Goal: Use online tool/utility: Utilize a website feature to perform a specific function

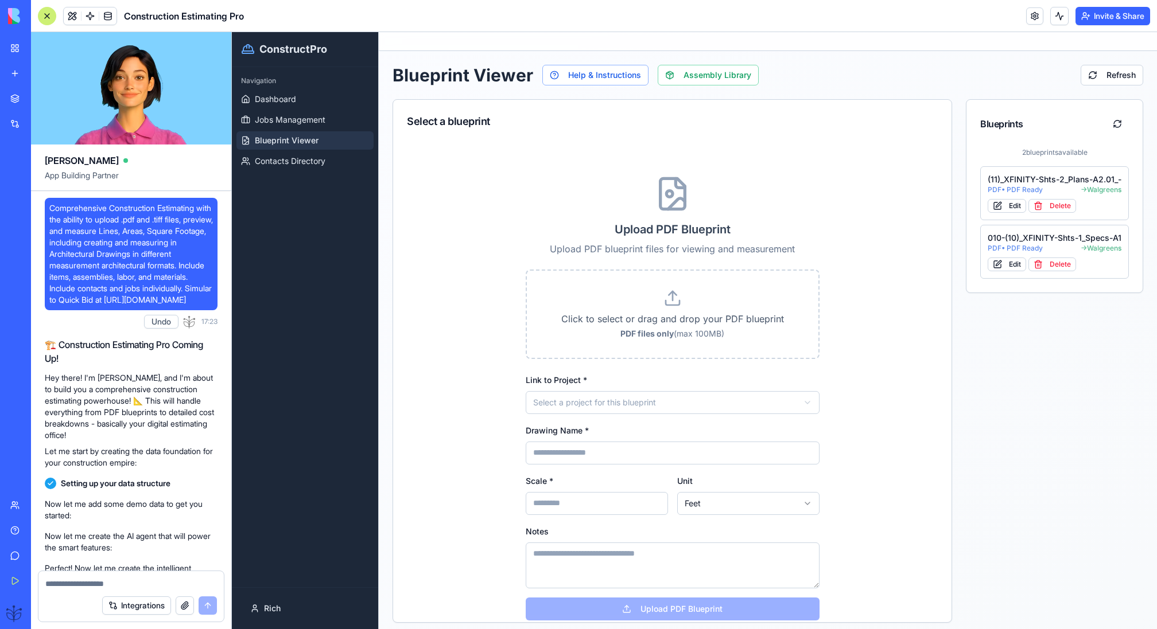
scroll to position [61762, 0]
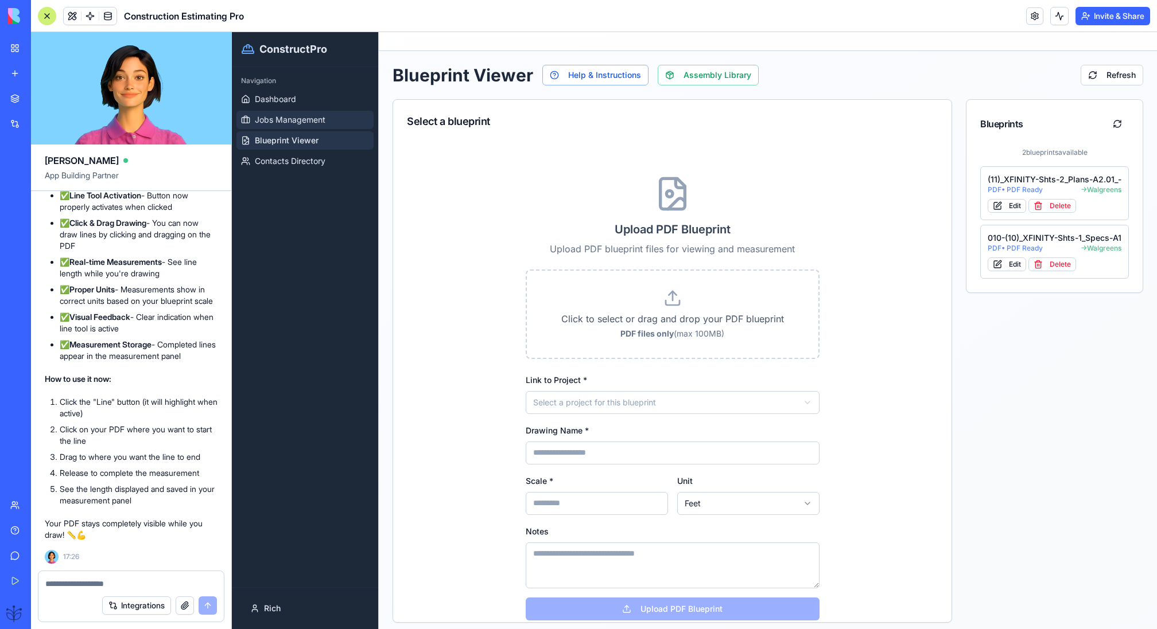
click at [324, 118] on span "Jobs Management" at bounding box center [290, 119] width 71 height 11
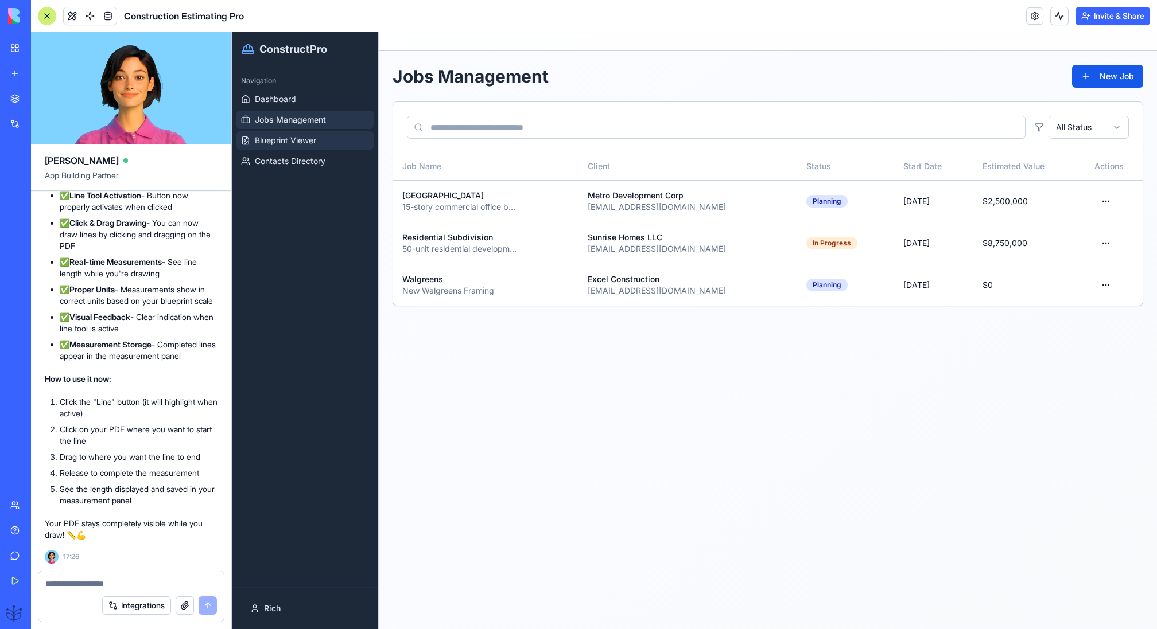
click at [318, 143] on link "Blueprint Viewer" at bounding box center [304, 140] width 137 height 18
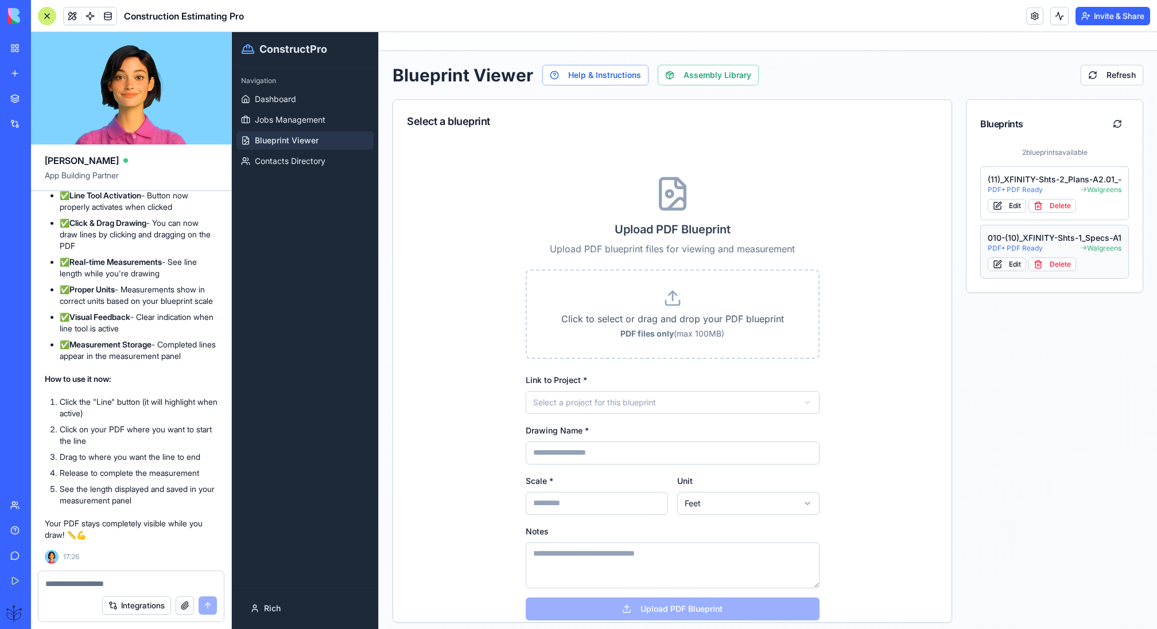
click at [1038, 240] on div "010-(10)_XFINITY-Shts-1_Specs-A1" at bounding box center [1055, 237] width 134 height 11
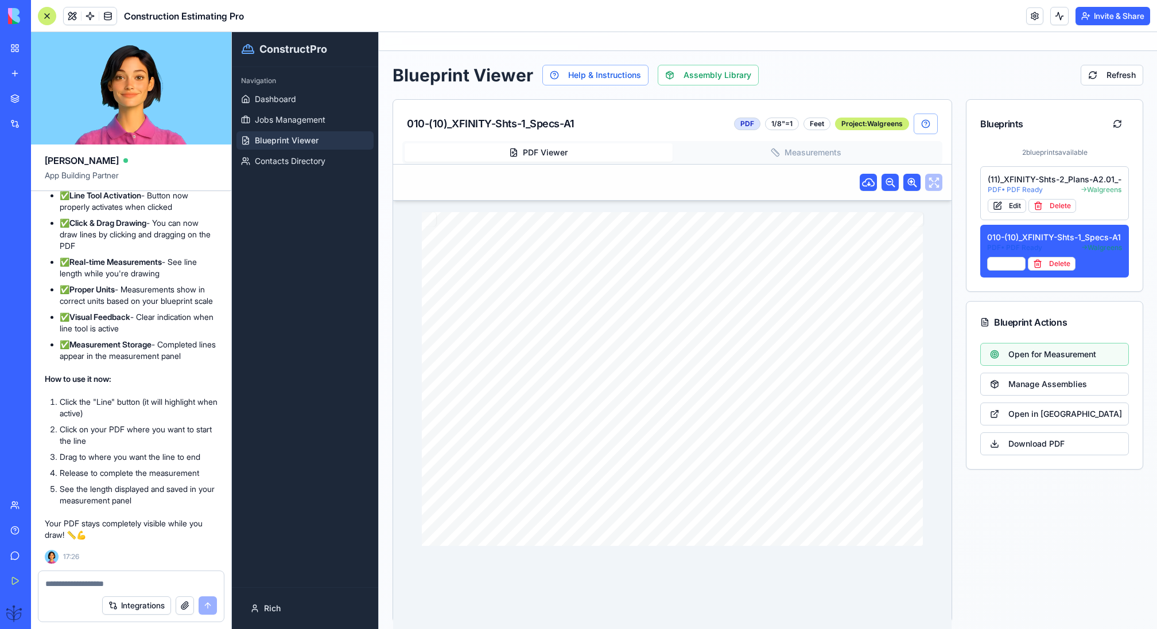
click at [775, 153] on icon "button" at bounding box center [775, 152] width 9 height 9
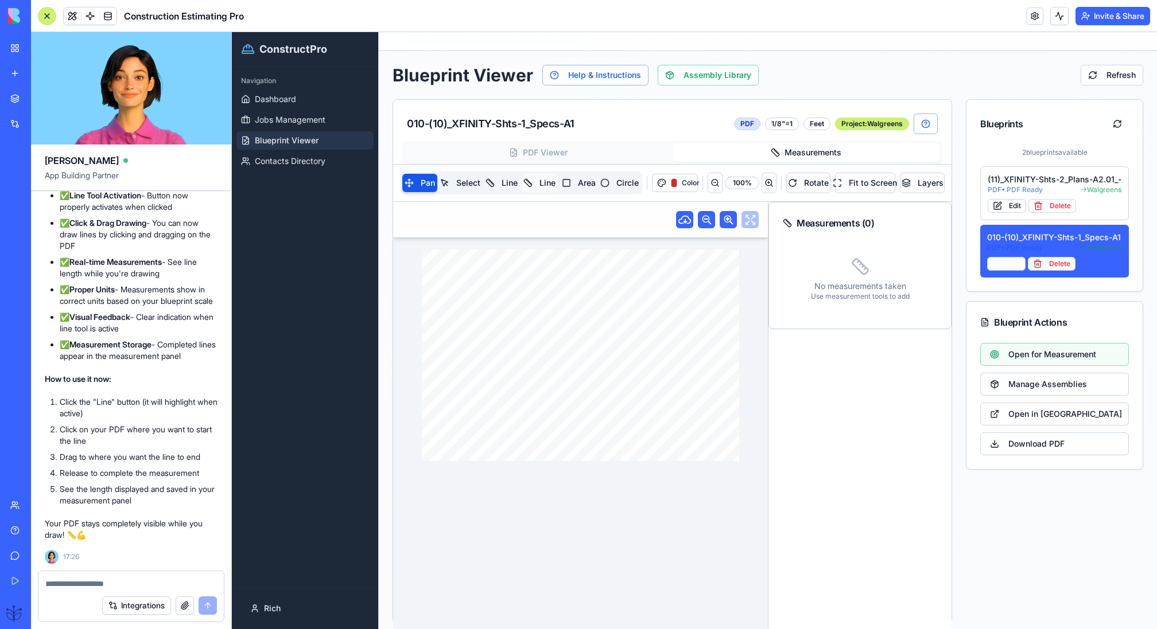
click at [547, 183] on button "Line" at bounding box center [540, 183] width 36 height 18
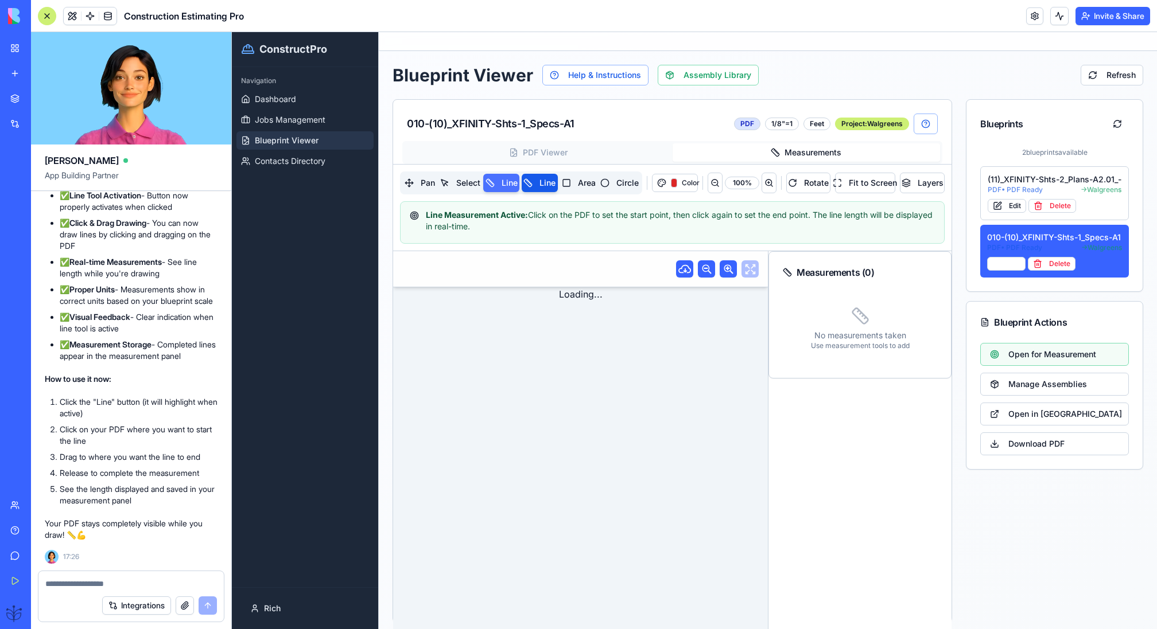
click at [505, 186] on button "Line" at bounding box center [501, 183] width 36 height 18
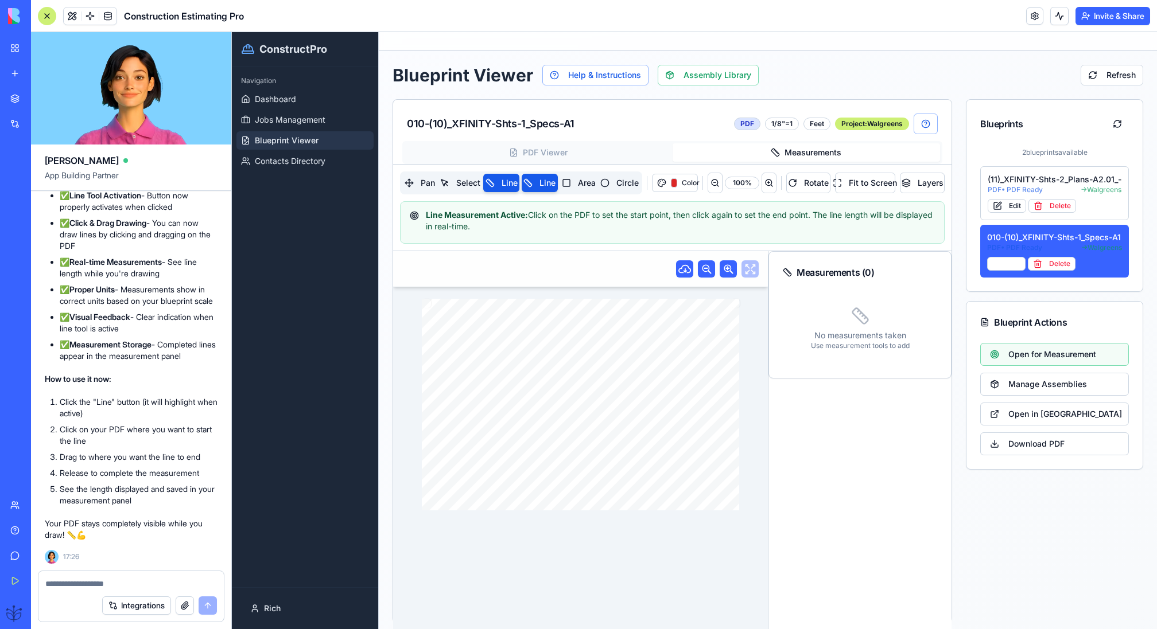
drag, startPoint x: 550, startPoint y: 349, endPoint x: 607, endPoint y: 384, distance: 66.5
click at [607, 384] on div "DRAWING TITLE: ARCH. PROJECT # DRAWN: CHECKED: DISTRIBUTION: DATE: CONTRACTOR(S…" at bounding box center [581, 405] width 318 height 212
click at [542, 181] on button "Line" at bounding box center [540, 183] width 36 height 18
drag, startPoint x: 608, startPoint y: 384, endPoint x: 554, endPoint y: 407, distance: 58.6
click at [556, 406] on div "DRAWING TITLE: ARCH. PROJECT # DRAWN: CHECKED: DISTRIBUTION: DATE: CONTRACTOR(S…" at bounding box center [581, 405] width 318 height 212
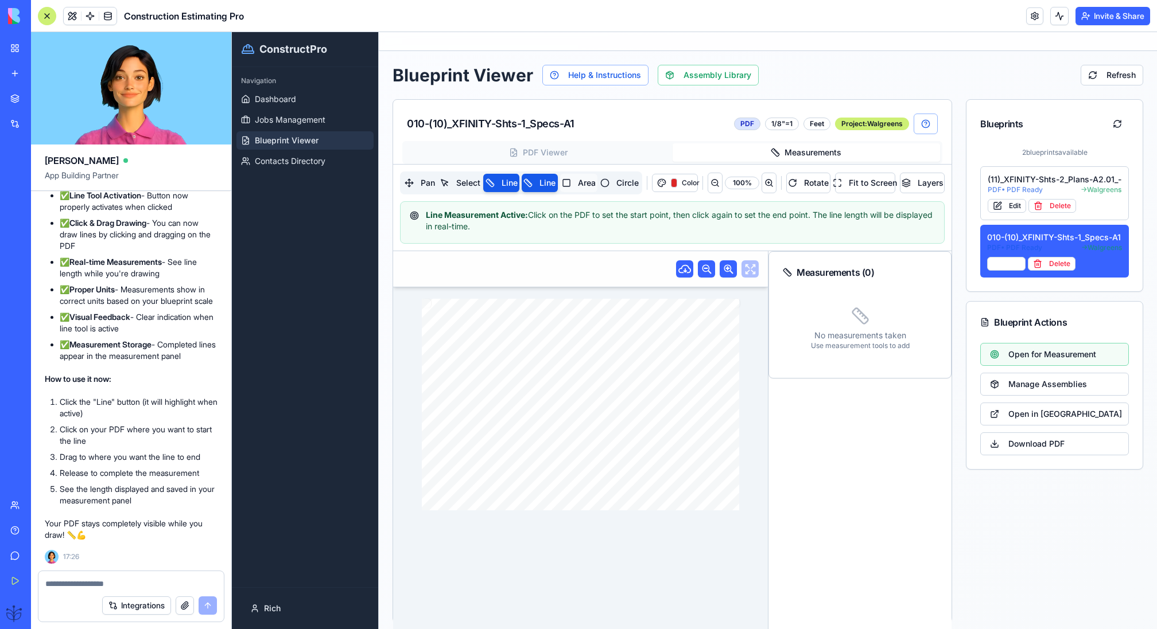
click at [581, 184] on button "Area" at bounding box center [578, 183] width 37 height 18
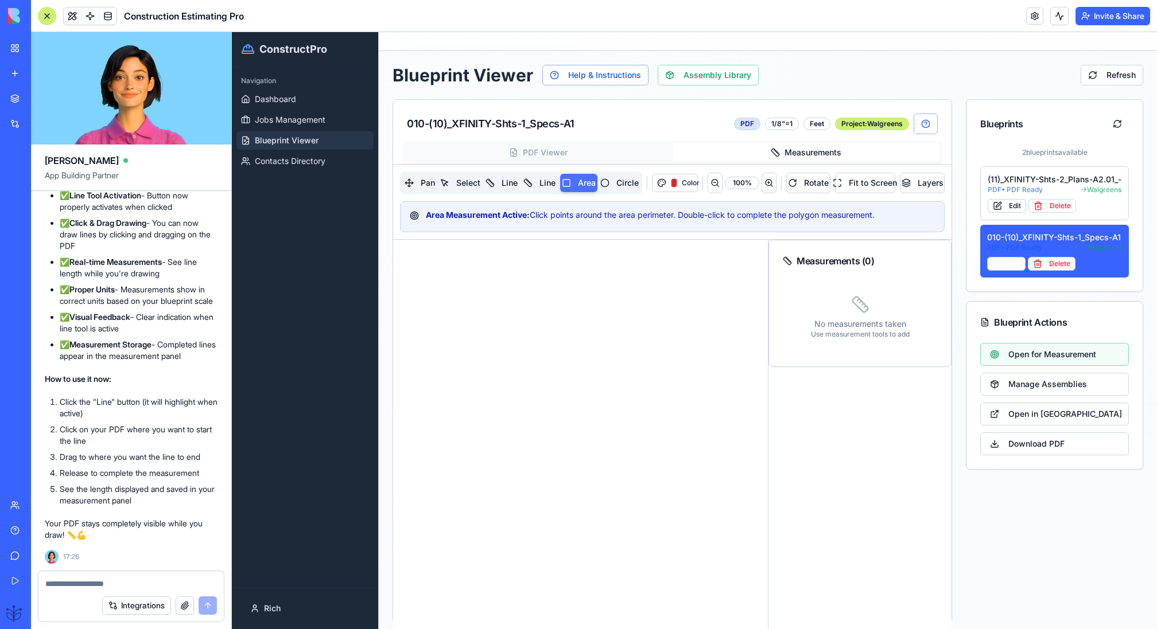
click at [566, 179] on button "Area" at bounding box center [578, 183] width 37 height 18
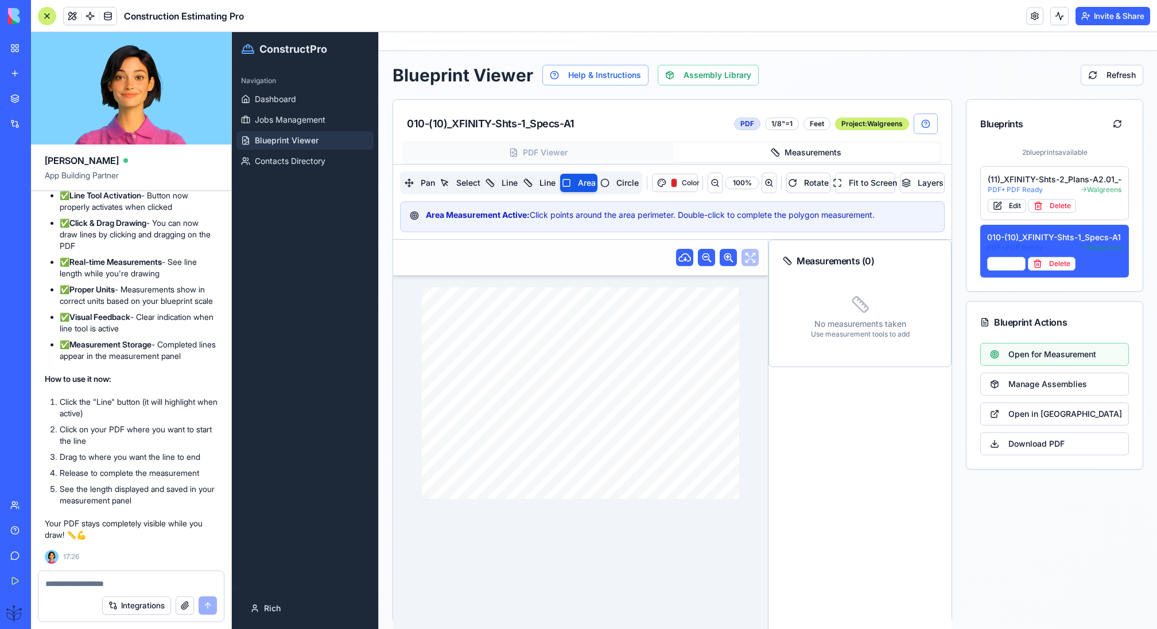
drag, startPoint x: 555, startPoint y: 355, endPoint x: 625, endPoint y: 386, distance: 76.3
click at [625, 386] on div "DRAWING TITLE: ARCH. PROJECT # DRAWN: CHECKED: DISTRIBUTION: DATE: CONTRACTOR(S…" at bounding box center [581, 393] width 318 height 212
drag, startPoint x: 644, startPoint y: 372, endPoint x: 569, endPoint y: 376, distance: 74.7
click at [576, 375] on div "DRAWING TITLE: ARCH. PROJECT # DRAWN: CHECKED: DISTRIBUTION: DATE: CONTRACTOR(S…" at bounding box center [581, 393] width 318 height 212
click at [877, 315] on div "No measurements taken Use measurement tools to add" at bounding box center [860, 317] width 154 height 71
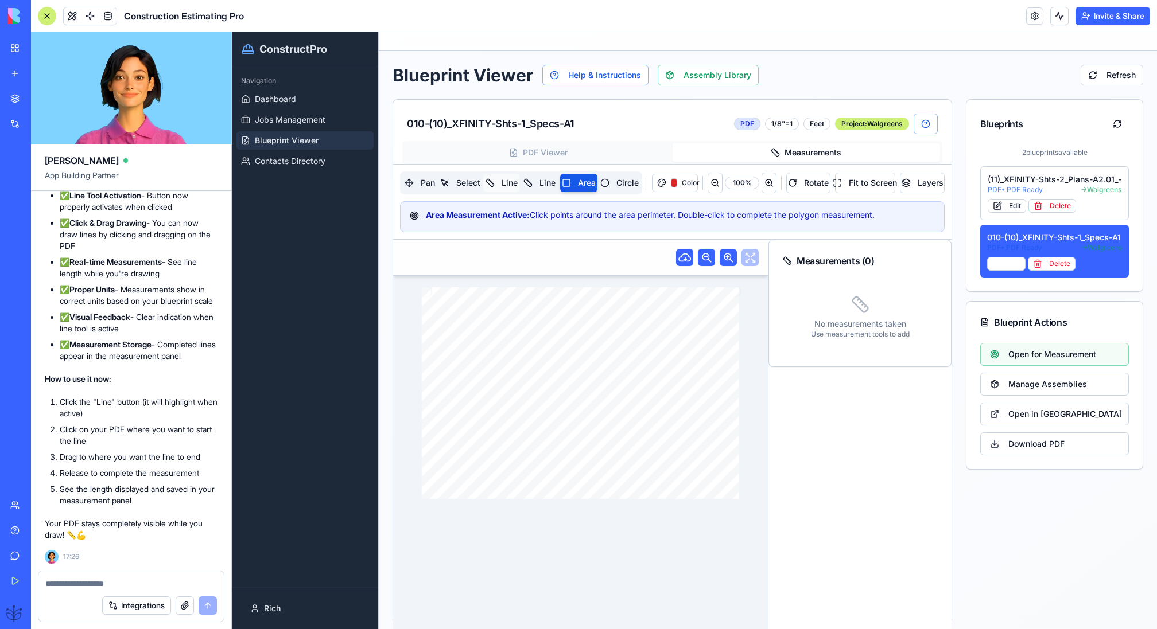
click at [511, 186] on button "Line" at bounding box center [501, 183] width 36 height 18
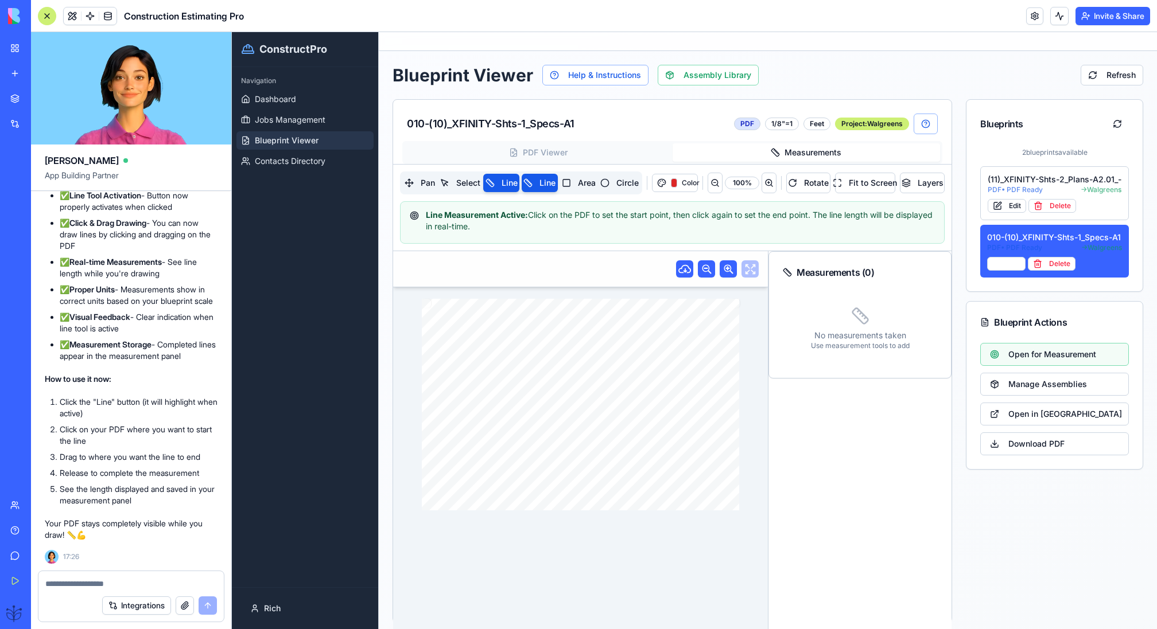
click at [586, 333] on div "DRAWING TITLE: ARCH. PROJECT # DRAWN: CHECKED: DISTRIBUTION: DATE: CONTRACTOR(S…" at bounding box center [581, 405] width 318 height 212
click at [638, 377] on div "DRAWING TITLE: ARCH. PROJECT # DRAWN: CHECKED: DISTRIBUTION: DATE: CONTRACTOR(S…" at bounding box center [581, 405] width 318 height 212
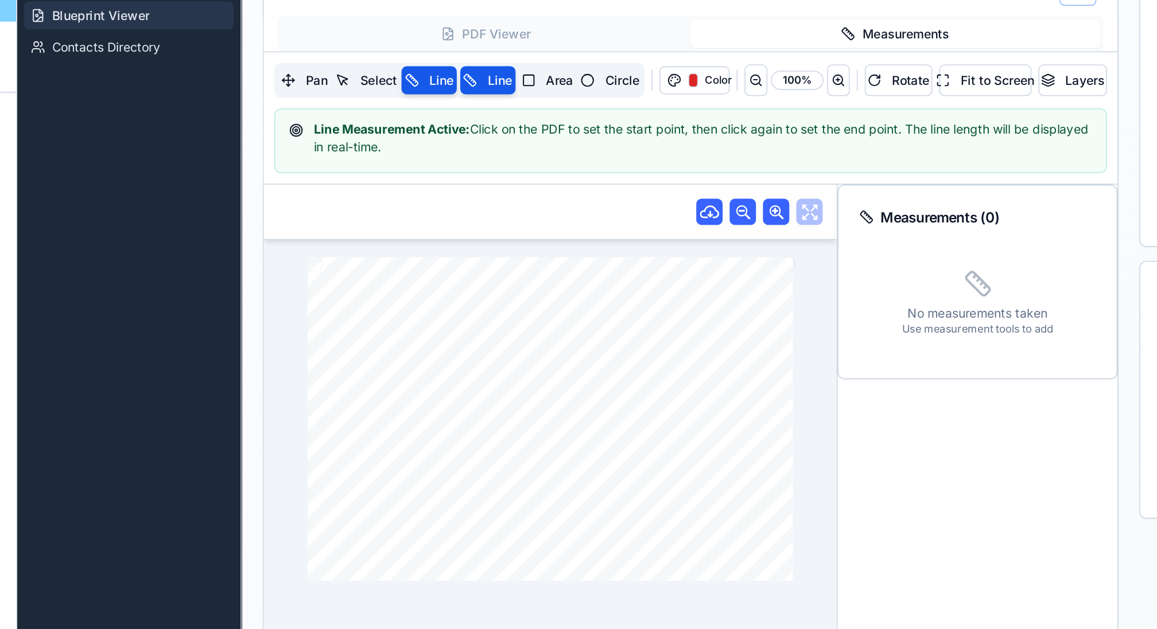
click at [380, 168] on div "DRAWING TITLE: ARCH. PROJECT # DRAWN: CHECKED: DISTRIBUTION: DATE: CONTRACTOR(S…" at bounding box center [366, 223] width 318 height 212
click at [415, 185] on div "DRAWING TITLE: ARCH. PROJECT # DRAWN: CHECKED: DISTRIBUTION: DATE: CONTRACTOR(S…" at bounding box center [366, 223] width 318 height 212
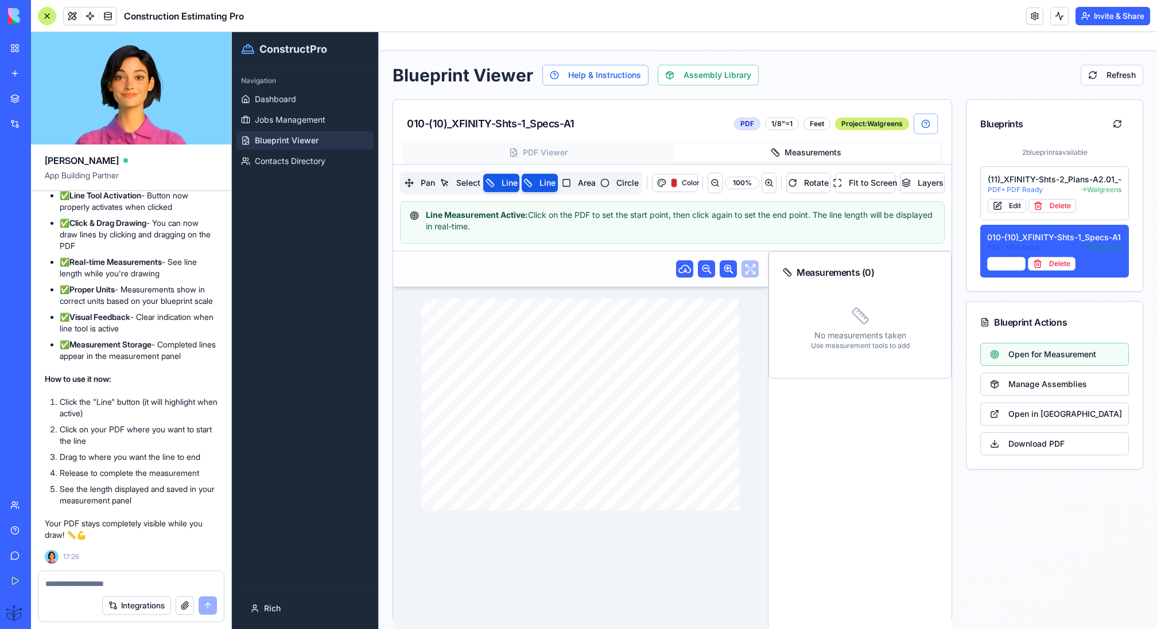
click at [643, 339] on div "DRAWING TITLE: ARCH. PROJECT # DRAWN: CHECKED: DISTRIBUTION: DATE: CONTRACTOR(S…" at bounding box center [581, 405] width 318 height 212
click at [660, 358] on div "DRAWING TITLE: ARCH. PROJECT # DRAWN: CHECKED: DISTRIBUTION: DATE: CONTRACTOR(S…" at bounding box center [581, 405] width 318 height 212
click at [689, 367] on div "DRAWING TITLE: ARCH. PROJECT # DRAWN: CHECKED: DISTRIBUTION: DATE: CONTRACTOR(S…" at bounding box center [581, 405] width 318 height 212
click at [506, 188] on button "Line" at bounding box center [501, 183] width 36 height 18
click at [527, 182] on button "Line" at bounding box center [540, 183] width 36 height 18
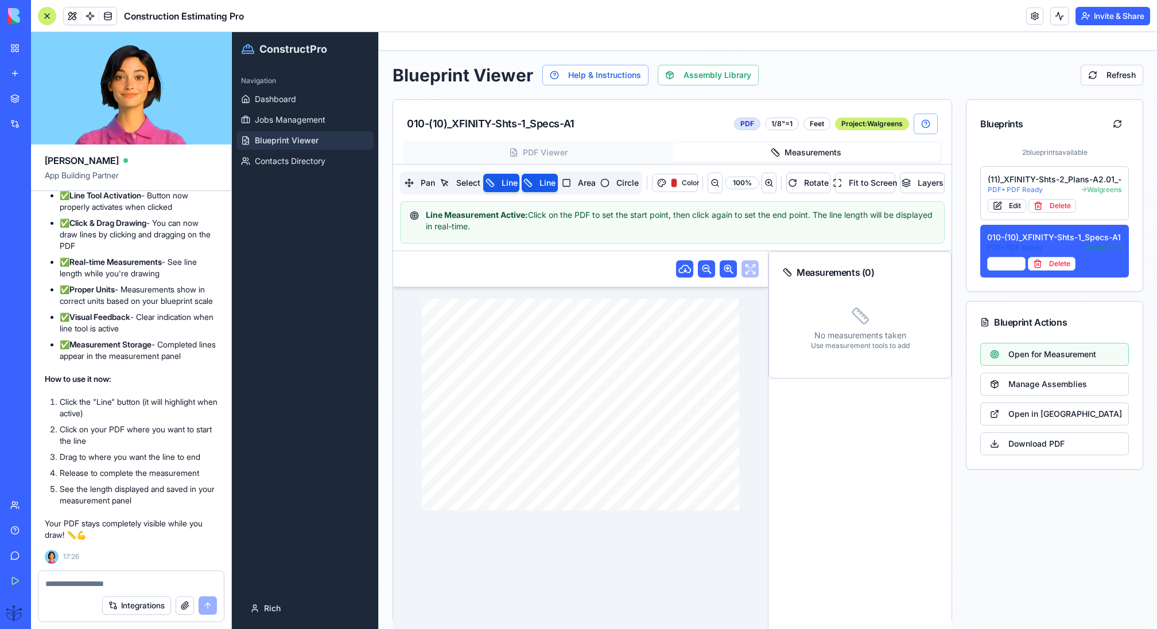
click at [538, 362] on div "DRAWING TITLE: ARCH. PROJECT # DRAWN: CHECKED: DISTRIBUTION: DATE: CONTRACTOR(S…" at bounding box center [581, 405] width 318 height 212
click at [608, 402] on div "DRAWING TITLE: ARCH. PROJECT # DRAWN: CHECKED: DISTRIBUTION: DATE: CONTRACTOR(S…" at bounding box center [581, 405] width 318 height 212
click at [624, 401] on div "DRAWING TITLE: ARCH. PROJECT # DRAWN: CHECKED: DISTRIBUTION: DATE: CONTRACTOR(S…" at bounding box center [581, 405] width 318 height 212
click at [492, 183] on button "Line" at bounding box center [501, 183] width 36 height 18
click at [492, 353] on div "DRAWING TITLE: ARCH. PROJECT # DRAWN: CHECKED: DISTRIBUTION: DATE: CONTRACTOR(S…" at bounding box center [581, 405] width 318 height 212
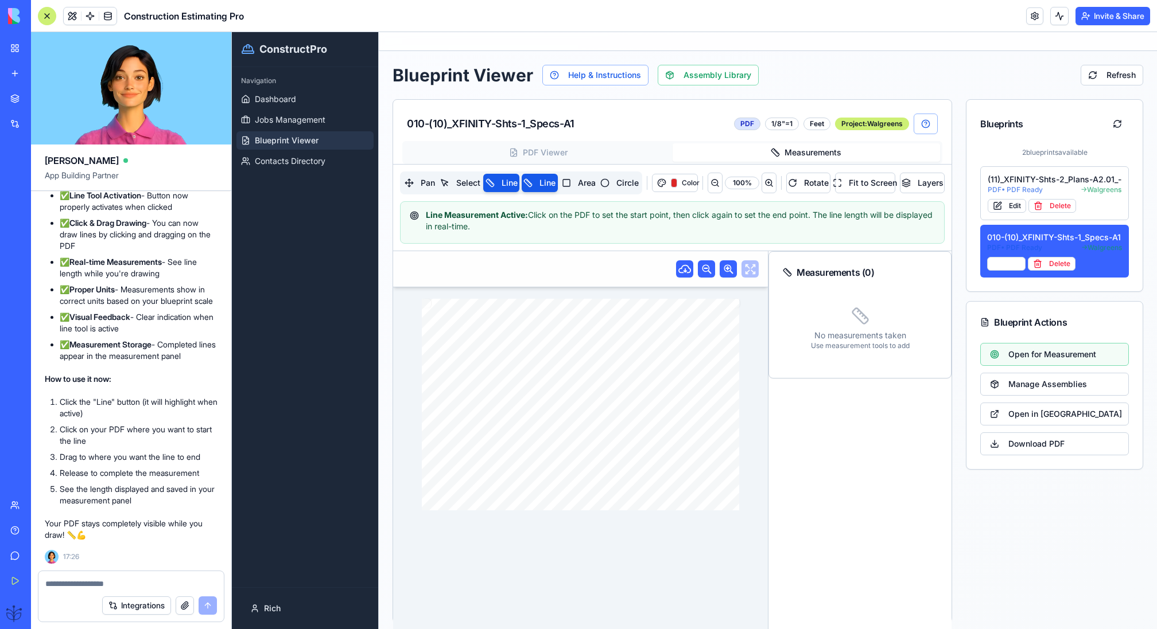
click at [558, 402] on div "DRAWING TITLE: ARCH. PROJECT # DRAWN: CHECKED: DISTRIBUTION: DATE: CONTRACTOR(S…" at bounding box center [581, 405] width 318 height 212
click at [546, 397] on div "DRAWING TITLE: ARCH. PROJECT # DRAWN: CHECKED: DISTRIBUTION: DATE: CONTRACTOR(S…" at bounding box center [581, 405] width 318 height 212
click at [511, 191] on button "Line" at bounding box center [501, 183] width 36 height 18
click at [524, 191] on button "Line" at bounding box center [540, 183] width 36 height 18
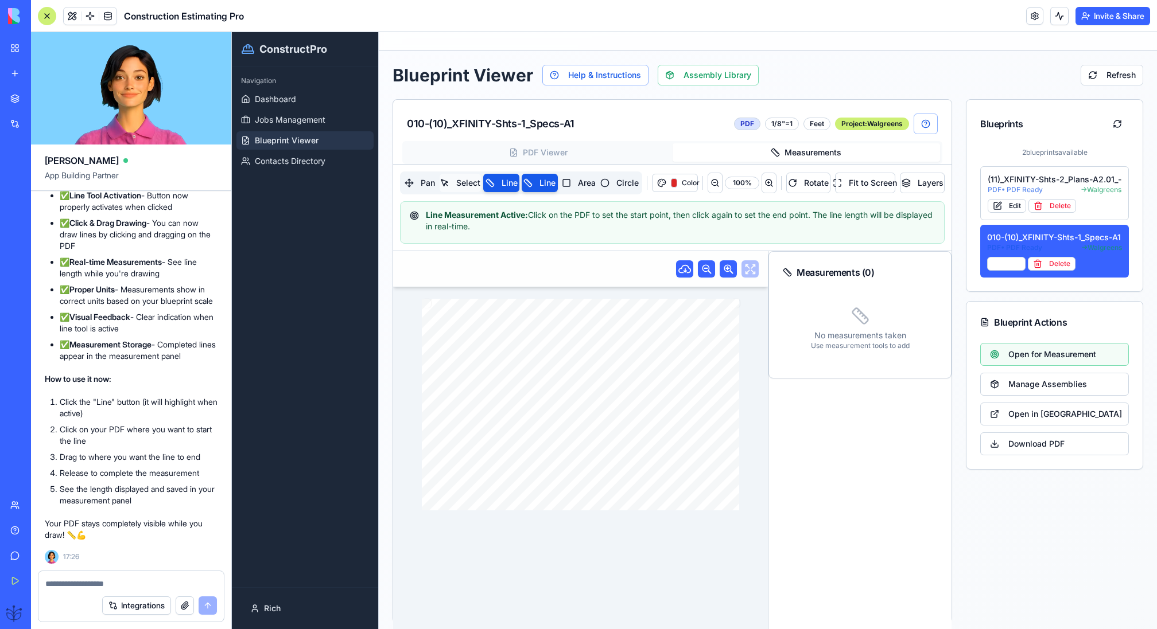
click at [457, 185] on button "Select" at bounding box center [460, 183] width 41 height 18
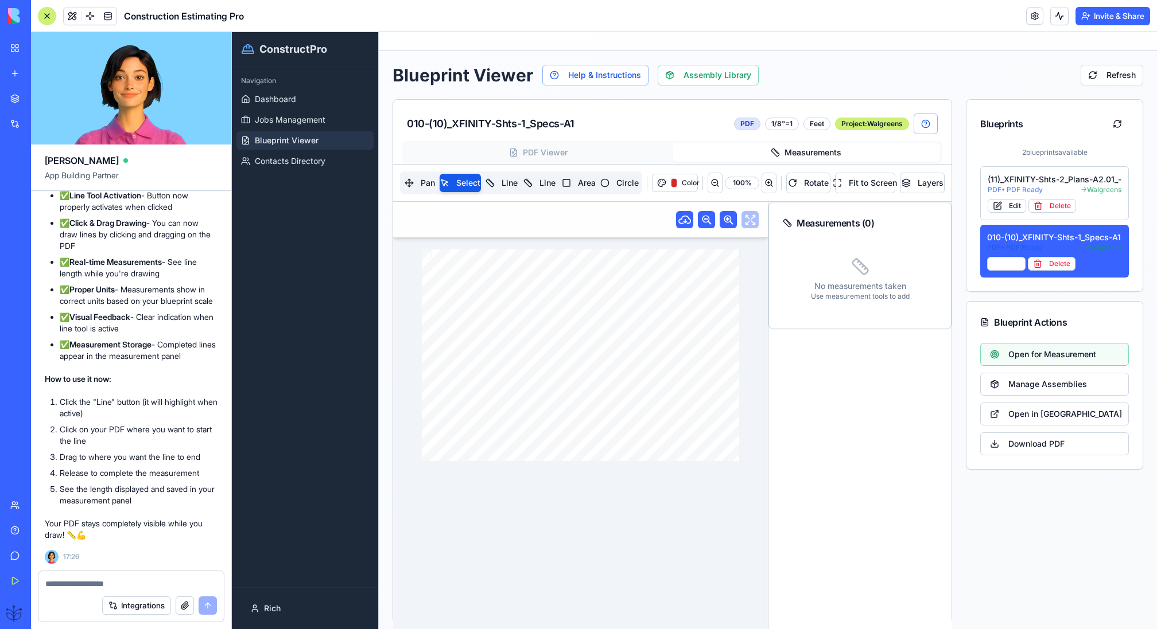
drag, startPoint x: 585, startPoint y: 300, endPoint x: 515, endPoint y: 317, distance: 71.5
click at [515, 317] on div "DRAWING TITLE: ARCH. PROJECT # DRAWN: CHECKED: DISTRIBUTION: DATE: CONTRACTOR(S…" at bounding box center [581, 356] width 318 height 212
drag, startPoint x: 515, startPoint y: 317, endPoint x: 609, endPoint y: 316, distance: 93.5
click at [603, 317] on div "DRAWING TITLE: ARCH. PROJECT # DRAWN: CHECKED: DISTRIBUTION: DATE: CONTRACTOR(S…" at bounding box center [581, 356] width 318 height 212
click at [538, 183] on button "Line" at bounding box center [540, 183] width 36 height 18
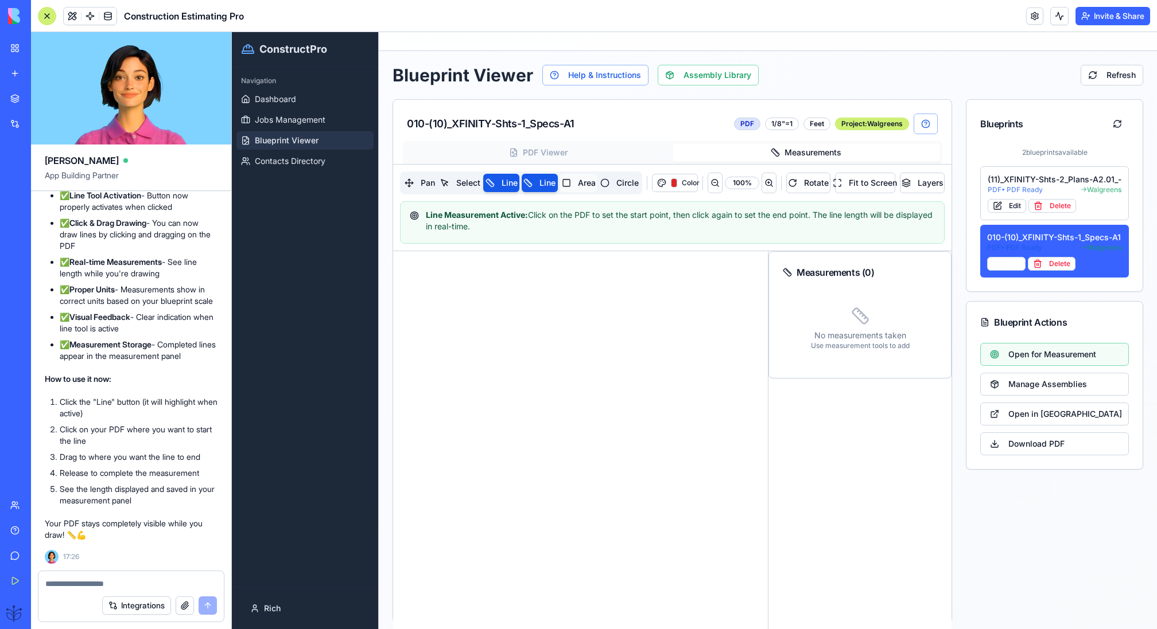
click at [584, 187] on button "Area" at bounding box center [578, 183] width 37 height 18
